Goal: Find specific page/section: Find specific page/section

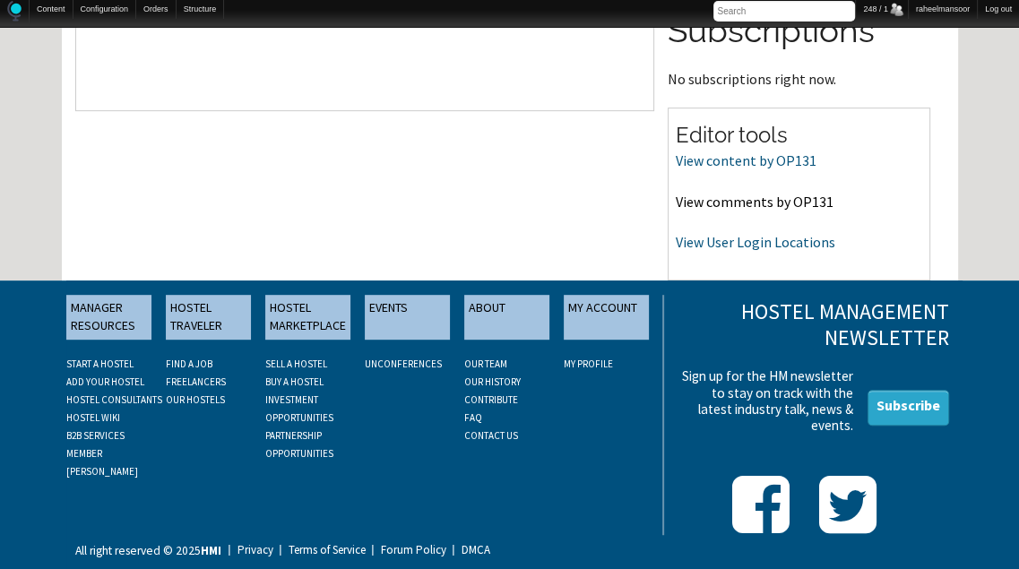
scroll to position [617, 0]
click at [761, 199] on link "View comments by OP131" at bounding box center [754, 202] width 158 height 18
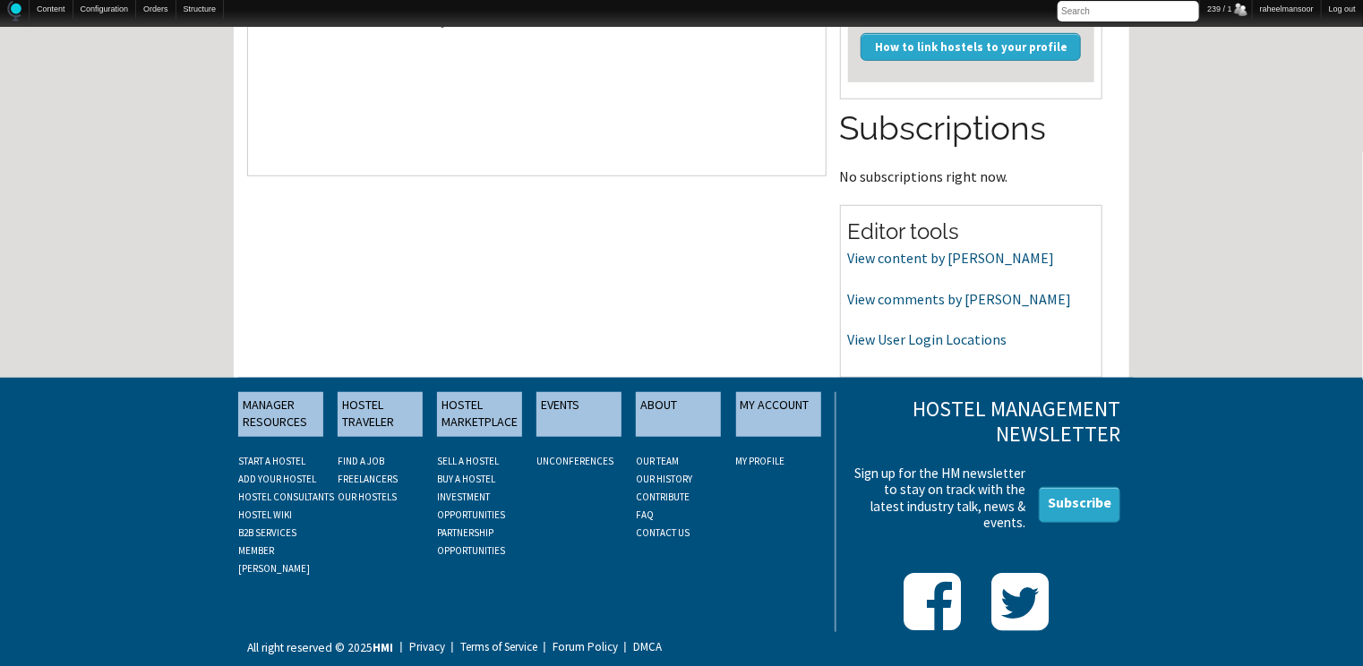
scroll to position [548, 0]
click at [908, 333] on link "View User Login Locations" at bounding box center [927, 340] width 159 height 18
